Goal: Check status: Check status

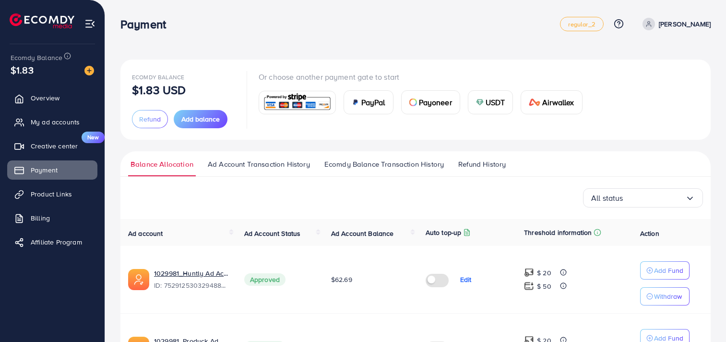
scroll to position [80, 0]
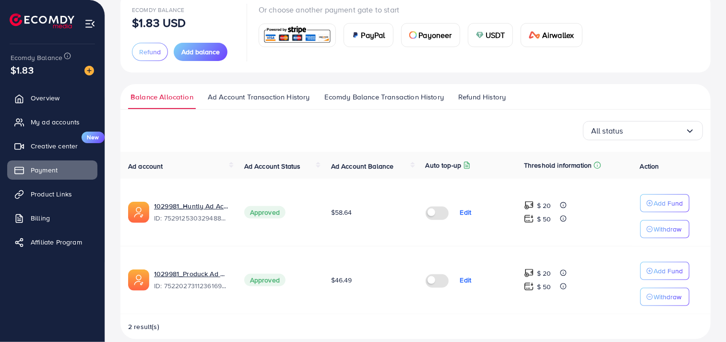
scroll to position [80, 0]
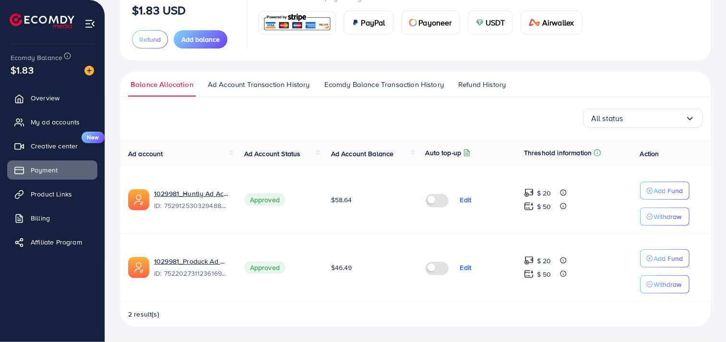
click at [301, 81] on span "Ad Account Transaction History" at bounding box center [259, 84] width 102 height 11
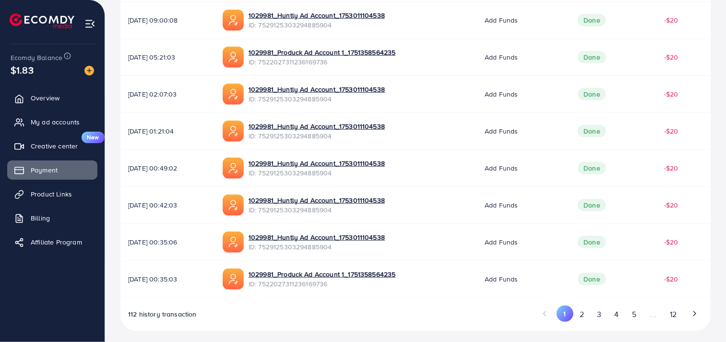
scroll to position [320, 0]
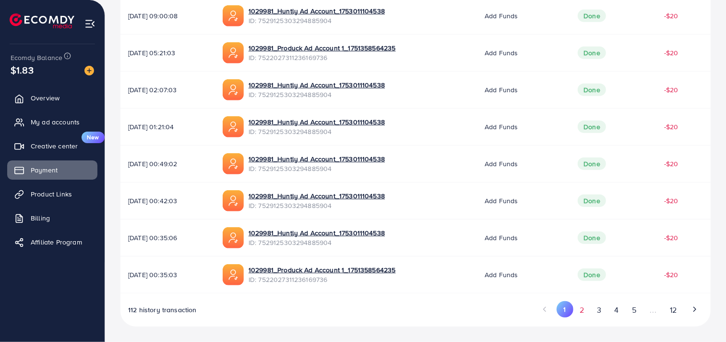
click at [581, 313] on button "2" at bounding box center [581, 310] width 17 height 18
click at [566, 310] on button "1" at bounding box center [565, 310] width 17 height 18
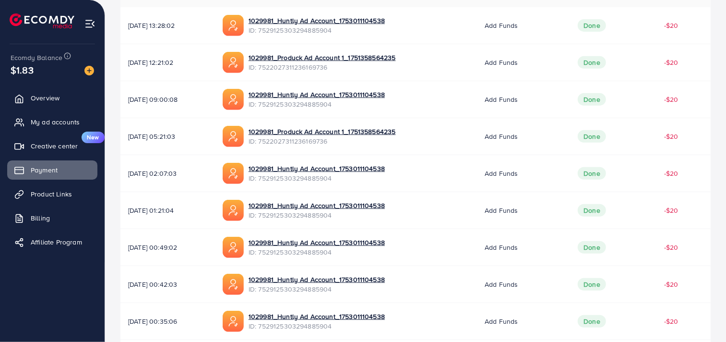
scroll to position [239, 0]
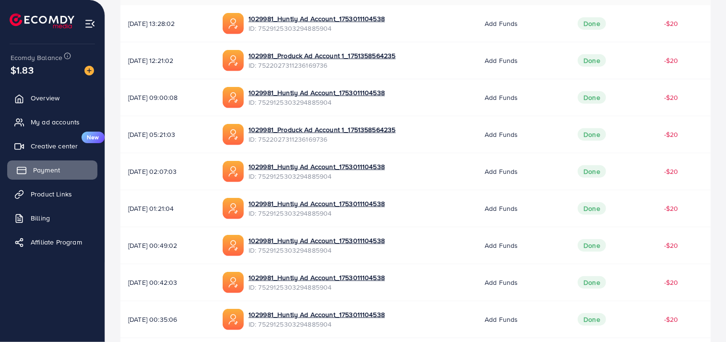
click at [64, 174] on link "Payment" at bounding box center [52, 169] width 90 height 19
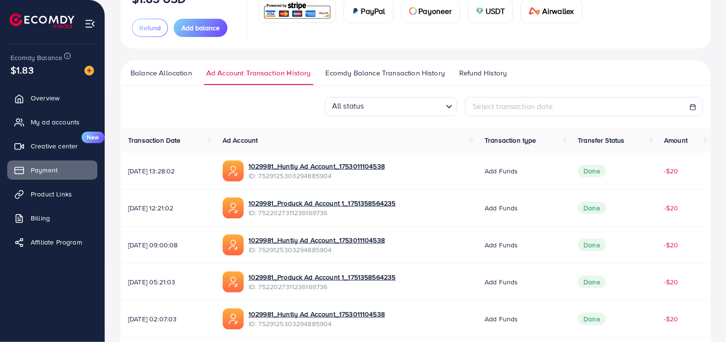
scroll to position [104, 0]
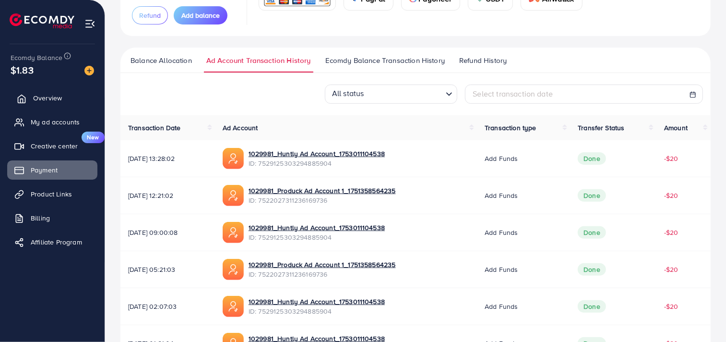
click at [51, 103] on link "Overview" at bounding box center [52, 97] width 90 height 19
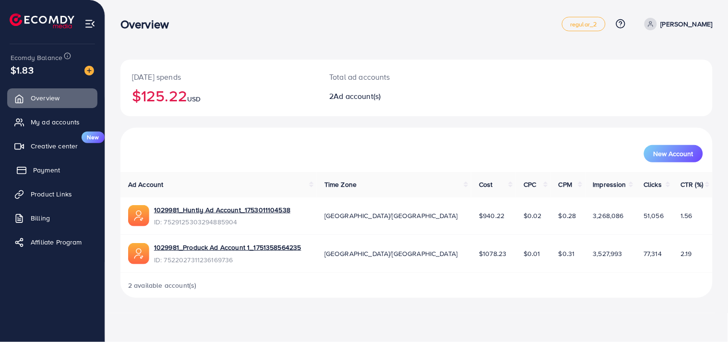
click at [34, 174] on span "Payment" at bounding box center [46, 170] width 27 height 10
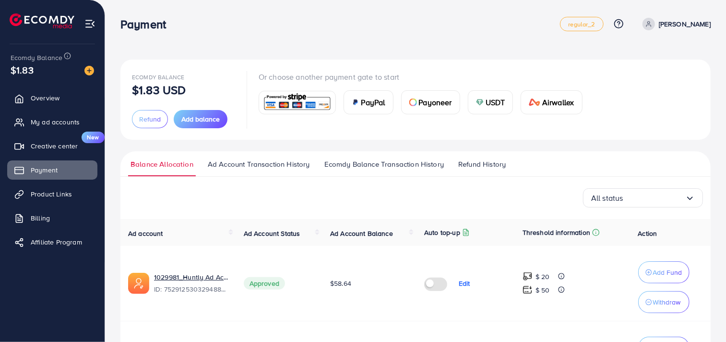
scroll to position [0, 0]
